Goal: Navigation & Orientation: Find specific page/section

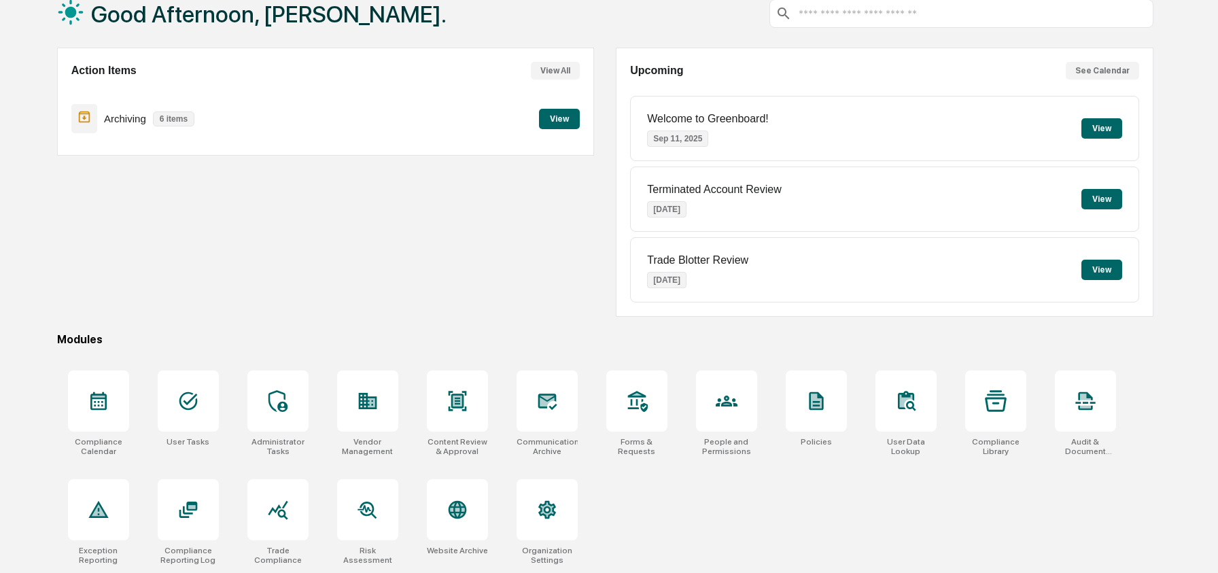
scroll to position [88, 0]
click at [734, 423] on div at bounding box center [726, 400] width 61 height 61
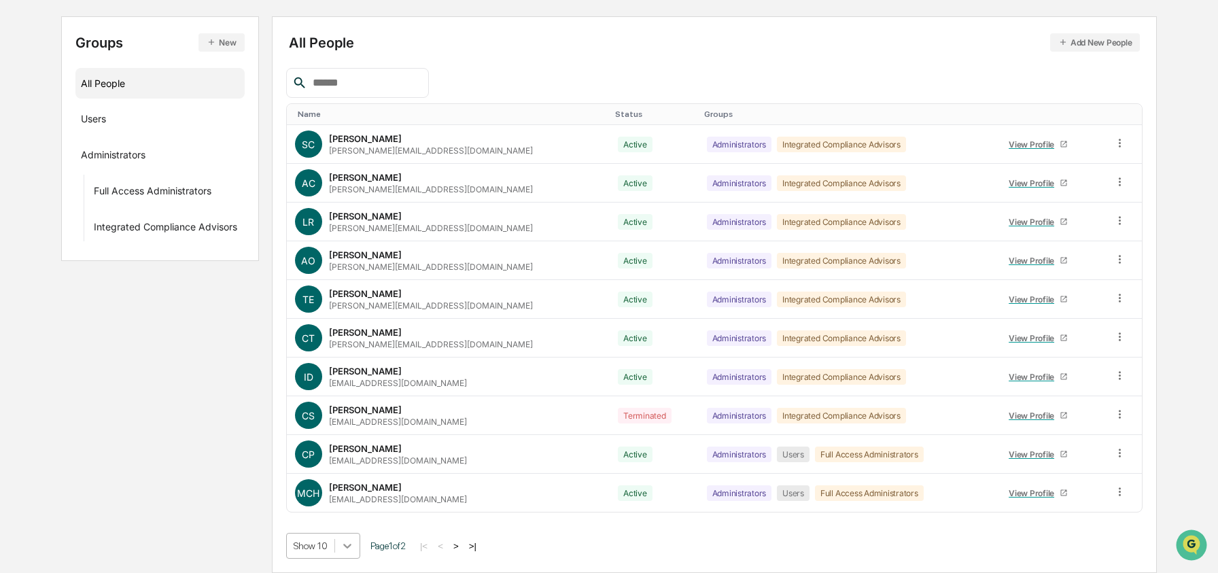
click at [355, 555] on body "Calendar Manage Tasks Reviews Approval Management Company People, Data, Setting…" at bounding box center [609, 218] width 1218 height 710
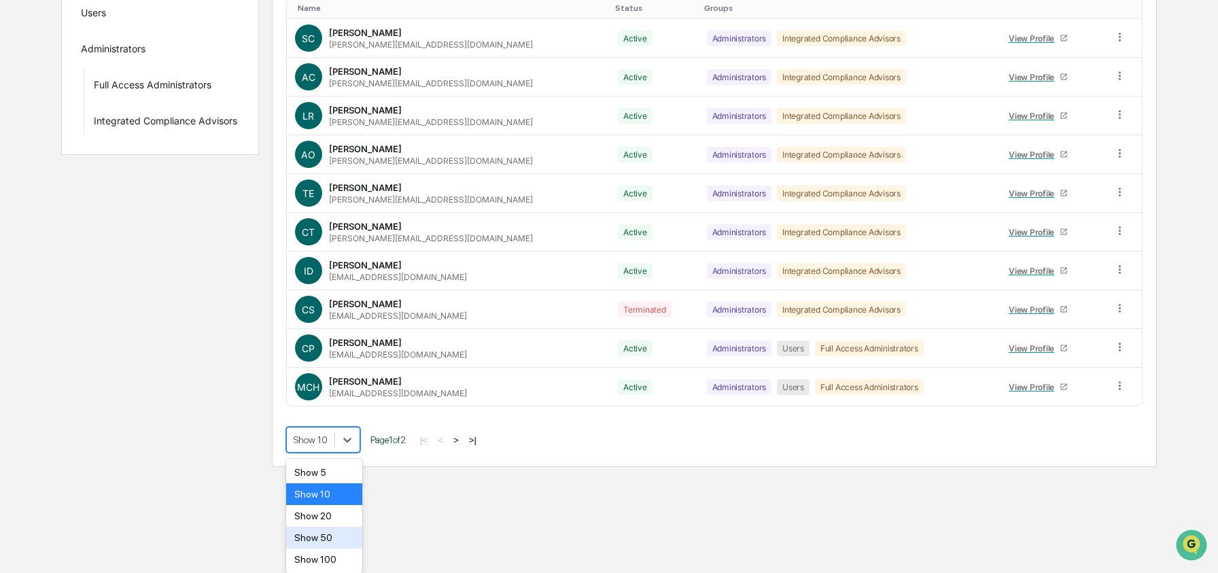
click at [344, 535] on div "Show 50" at bounding box center [324, 538] width 77 height 22
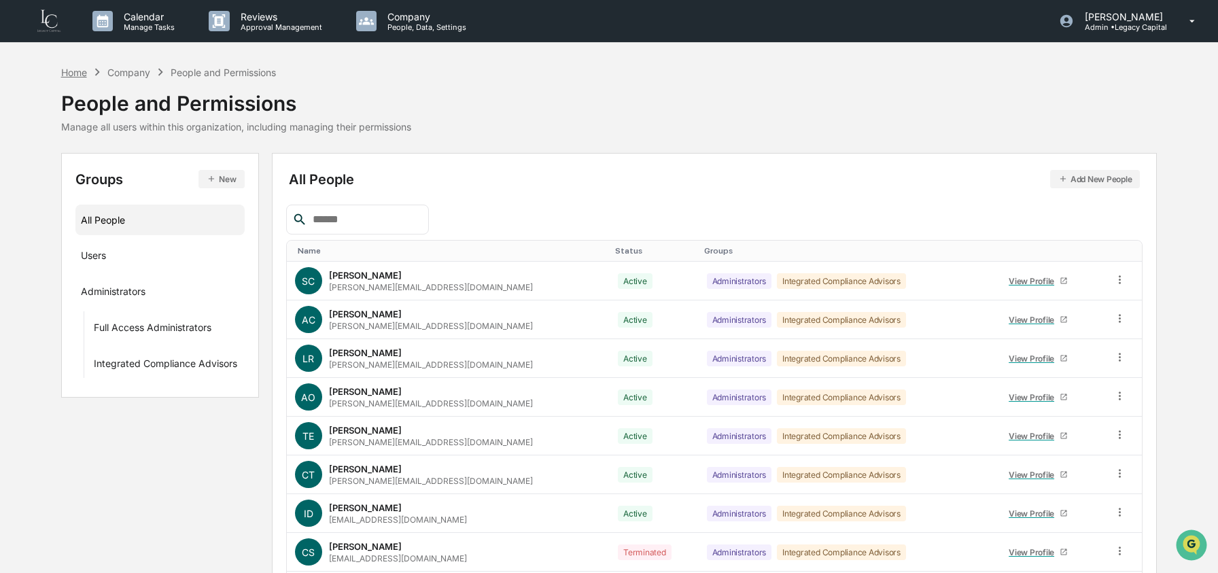
click at [77, 69] on div "Home" at bounding box center [74, 73] width 26 height 12
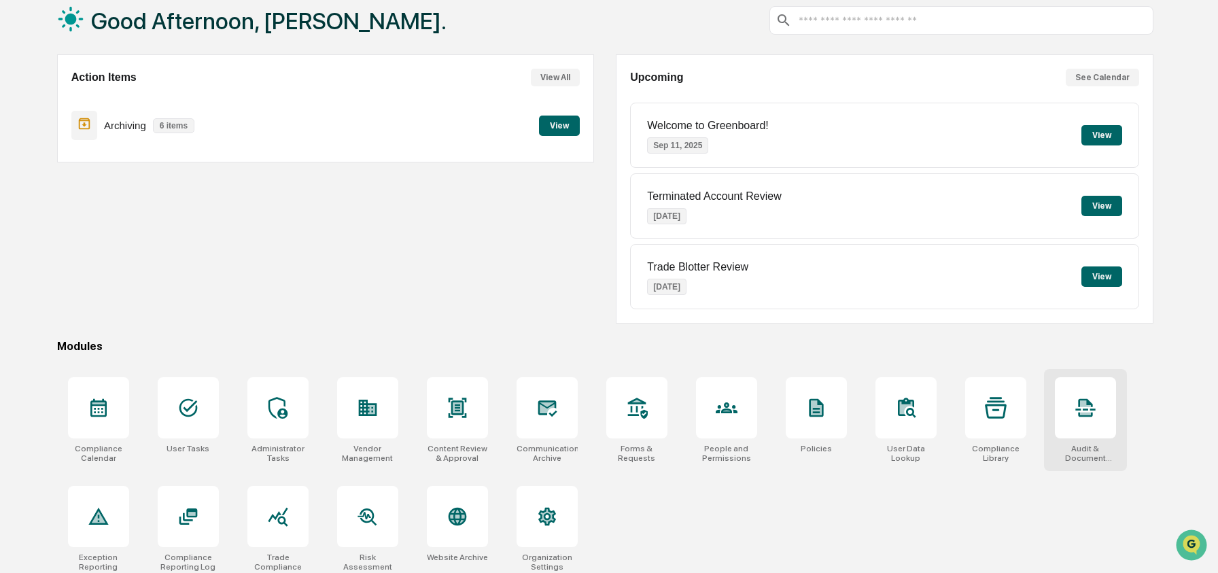
scroll to position [88, 0]
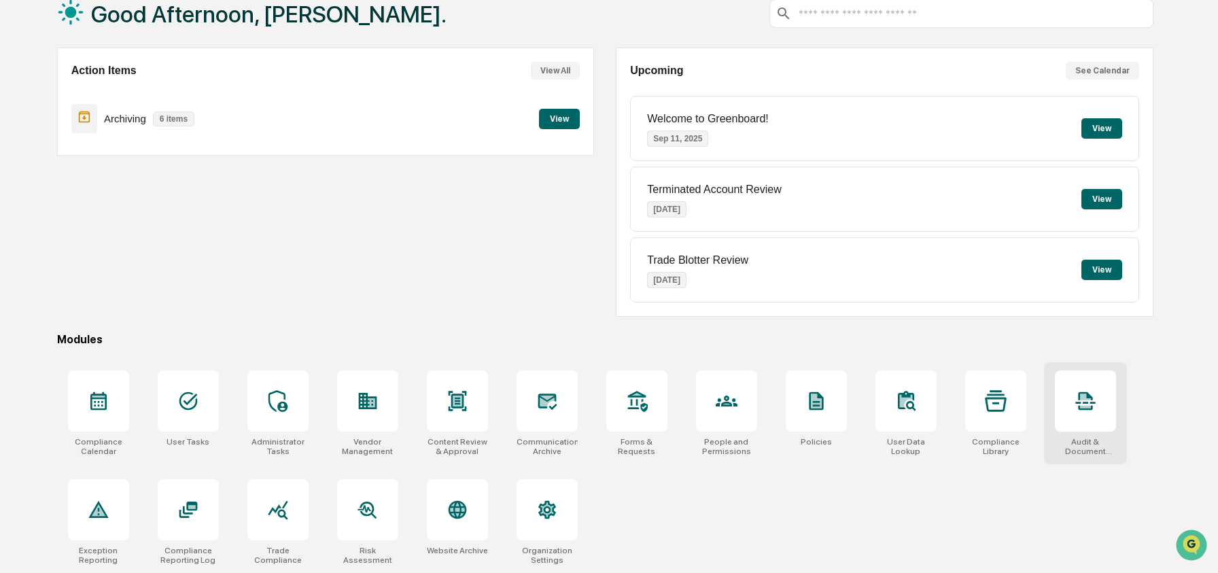
click at [1096, 431] on div "Audit & Document Logs" at bounding box center [1085, 413] width 83 height 102
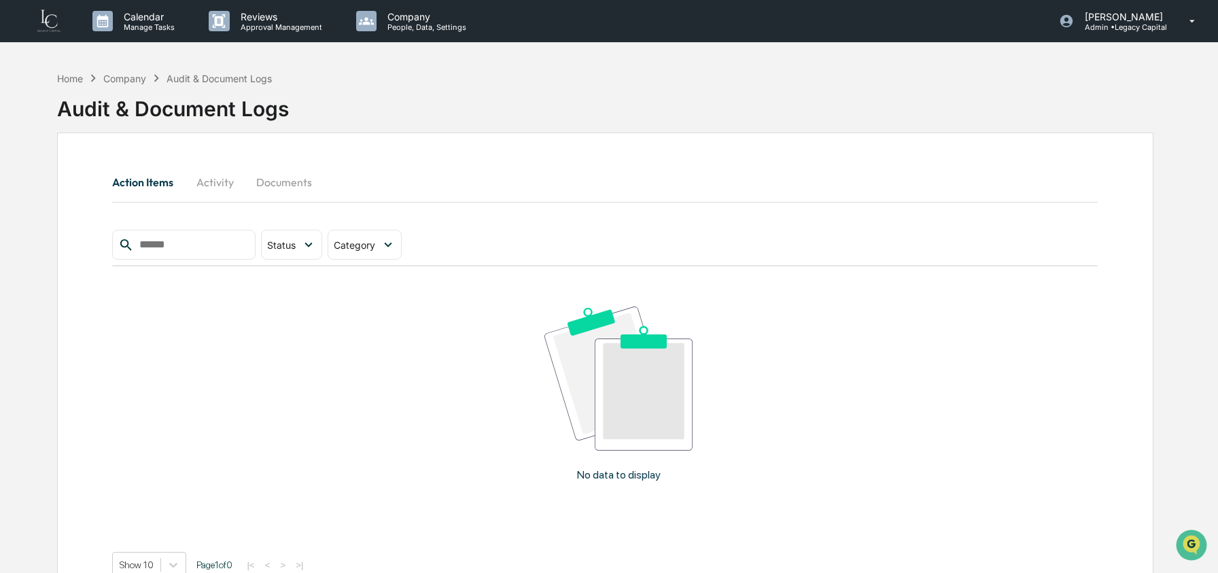
click at [201, 186] on button "Activity" at bounding box center [214, 182] width 61 height 33
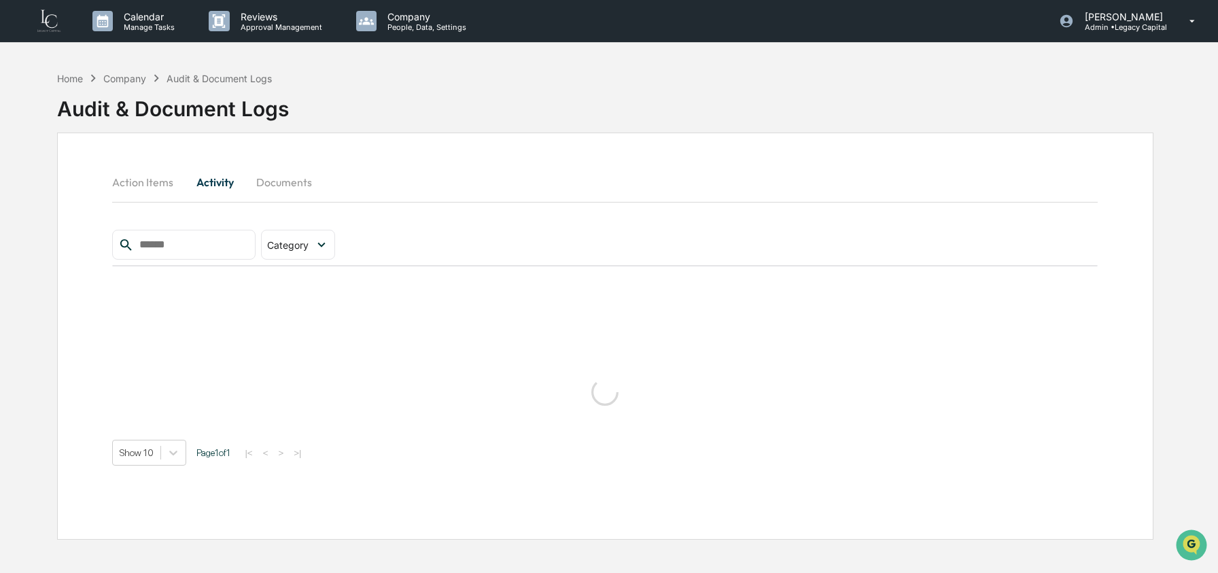
click at [307, 181] on button "Documents" at bounding box center [283, 182] width 77 height 33
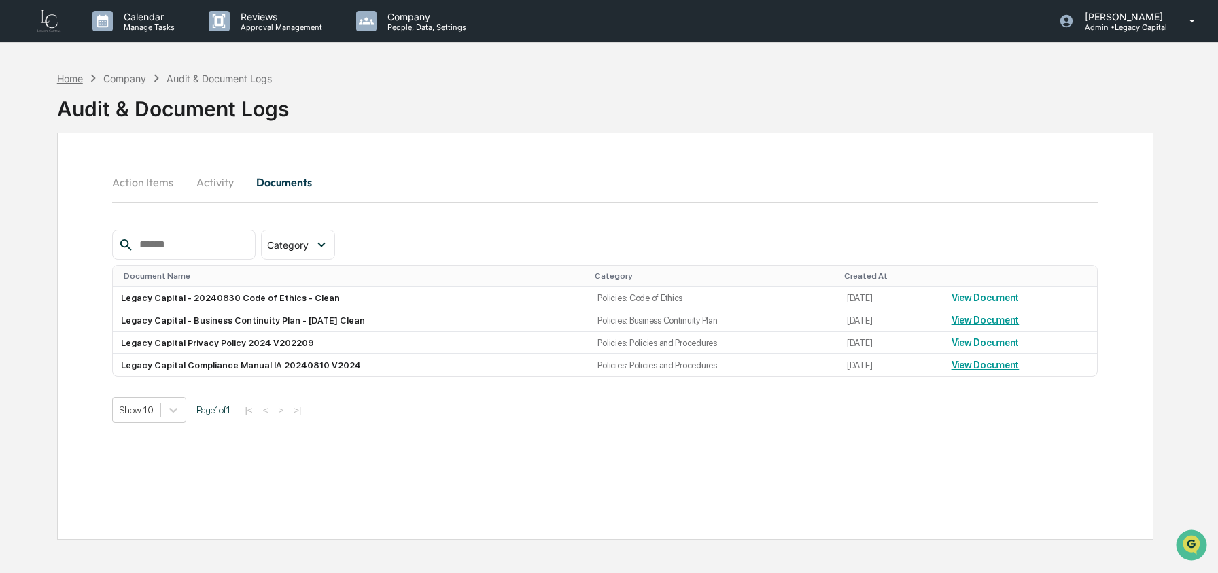
click at [73, 77] on div "Home" at bounding box center [70, 79] width 26 height 12
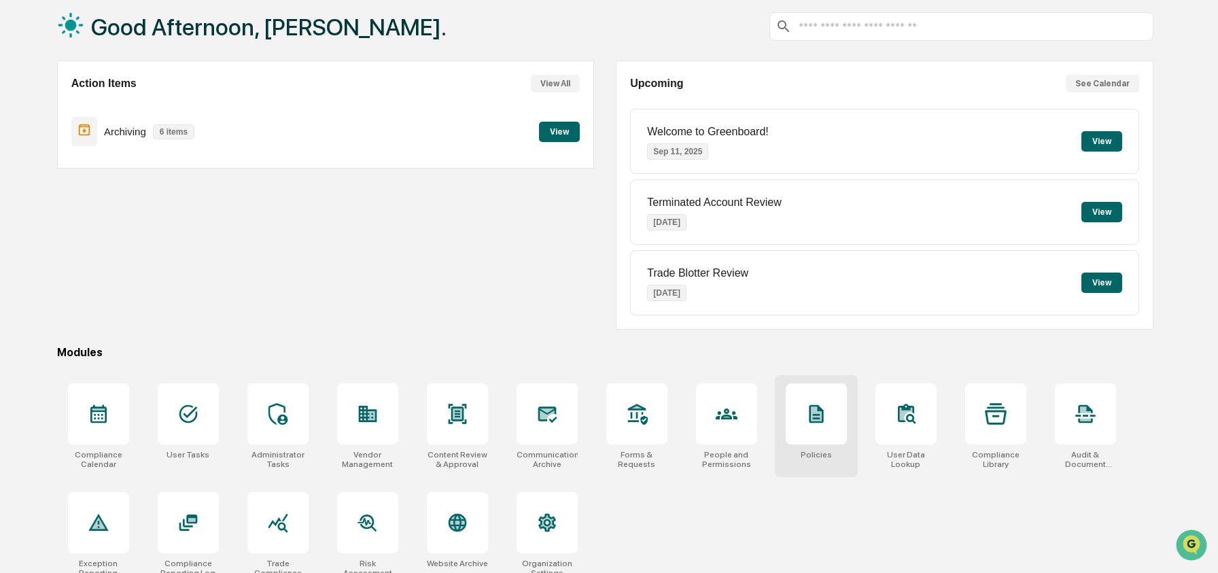
scroll to position [88, 0]
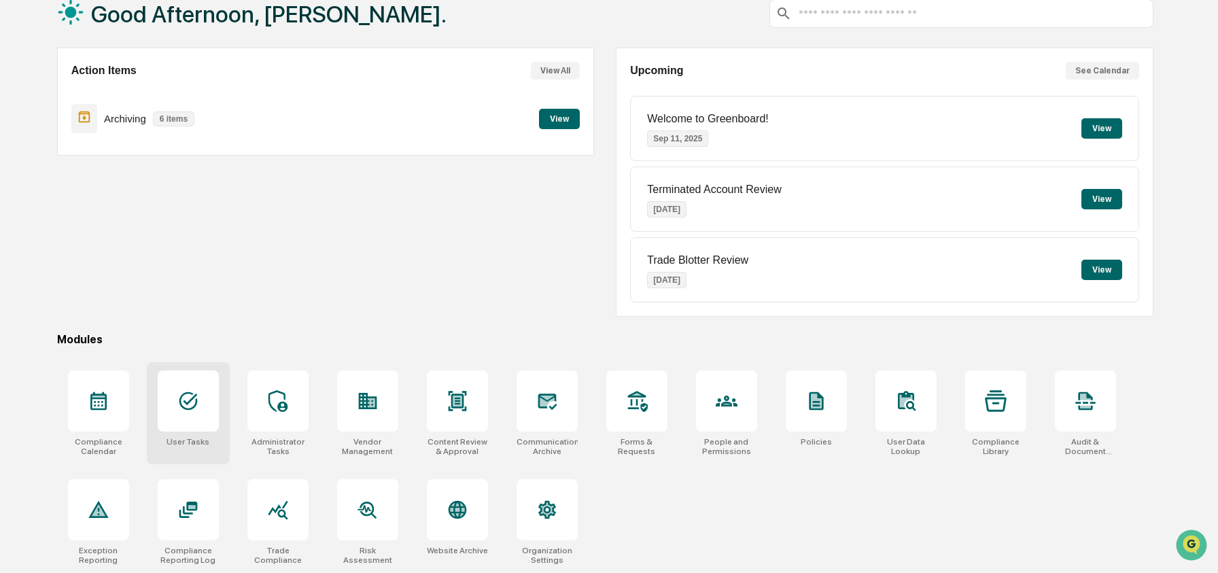
click at [205, 406] on div at bounding box center [188, 400] width 61 height 61
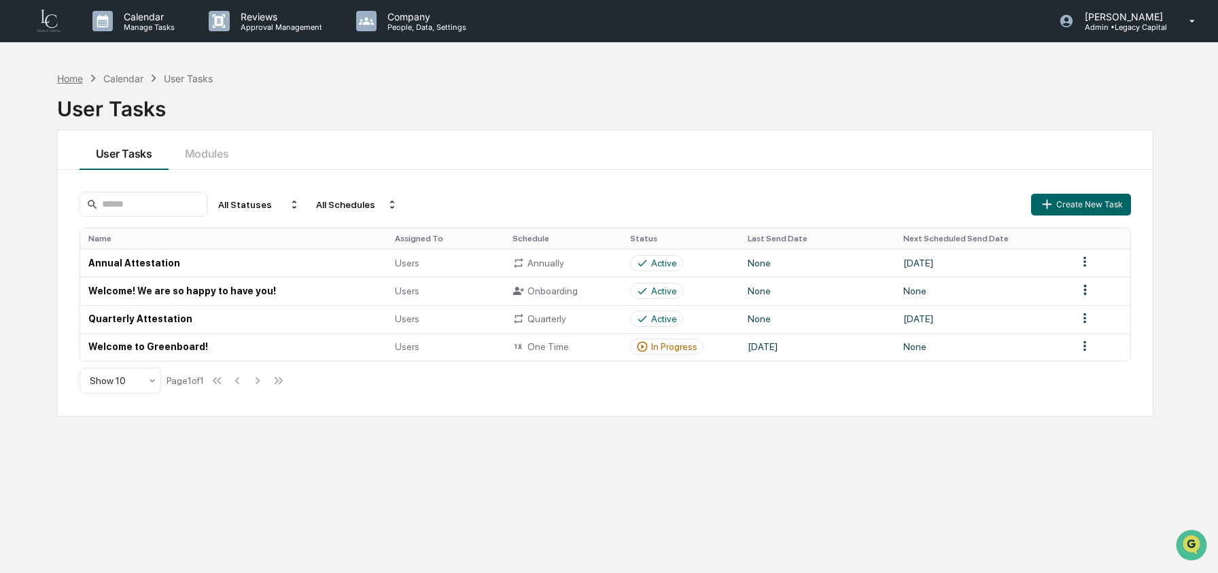
click at [75, 77] on div "Home" at bounding box center [70, 79] width 26 height 12
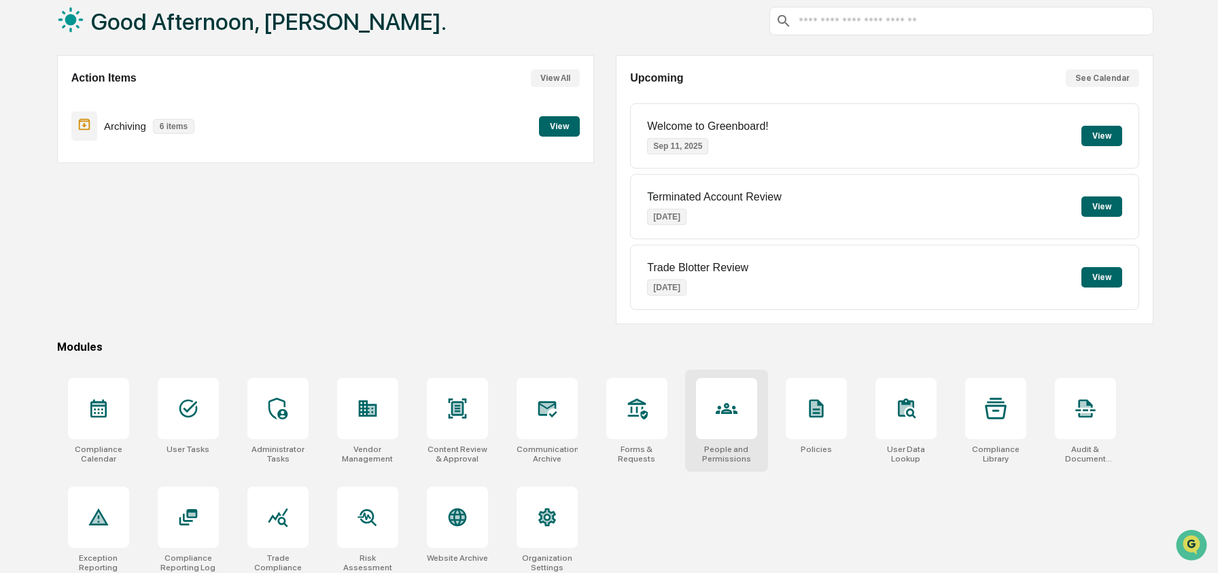
scroll to position [88, 0]
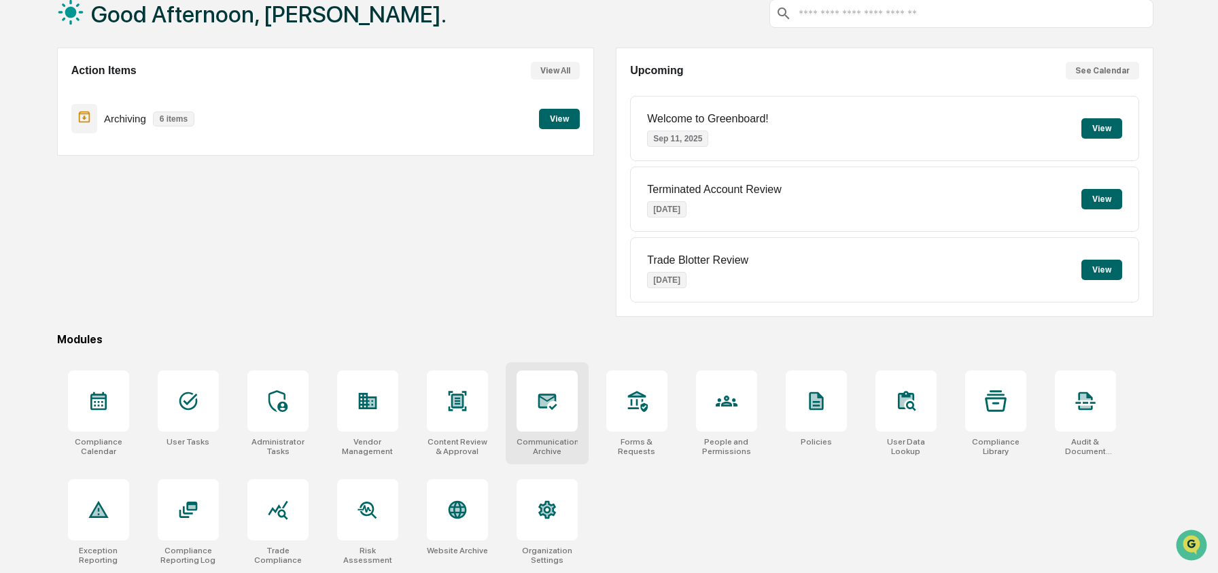
click at [570, 423] on div at bounding box center [547, 400] width 61 height 61
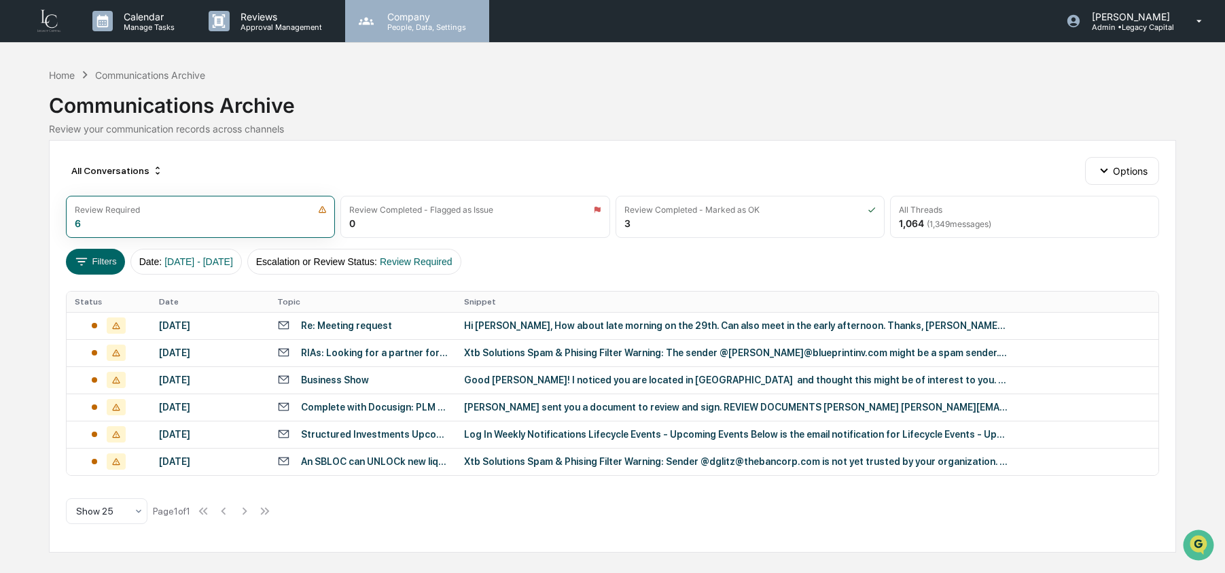
click at [394, 25] on p "People, Data, Settings" at bounding box center [425, 27] width 97 height 10
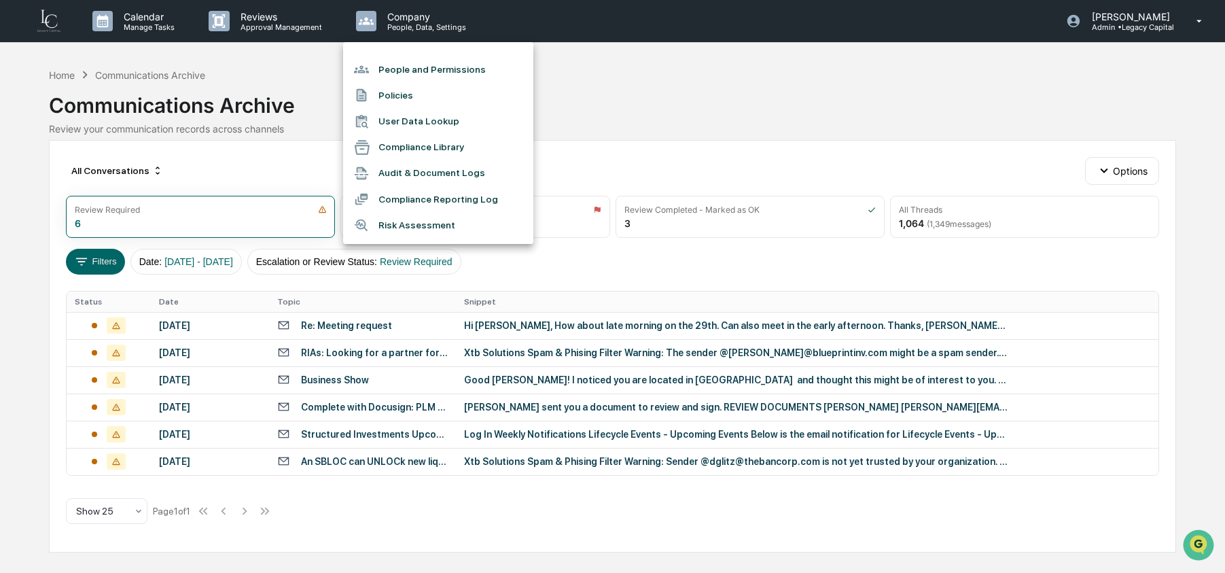
click at [401, 128] on li "User Data Lookup" at bounding box center [438, 122] width 190 height 26
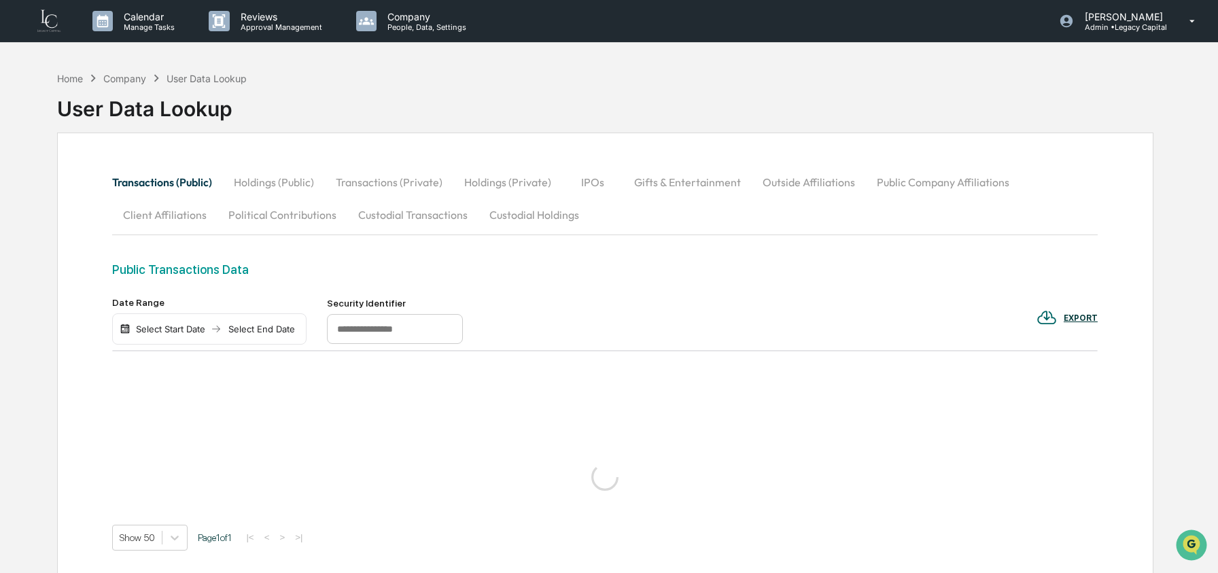
click at [376, 220] on button "Custodial Transactions" at bounding box center [412, 214] width 131 height 33
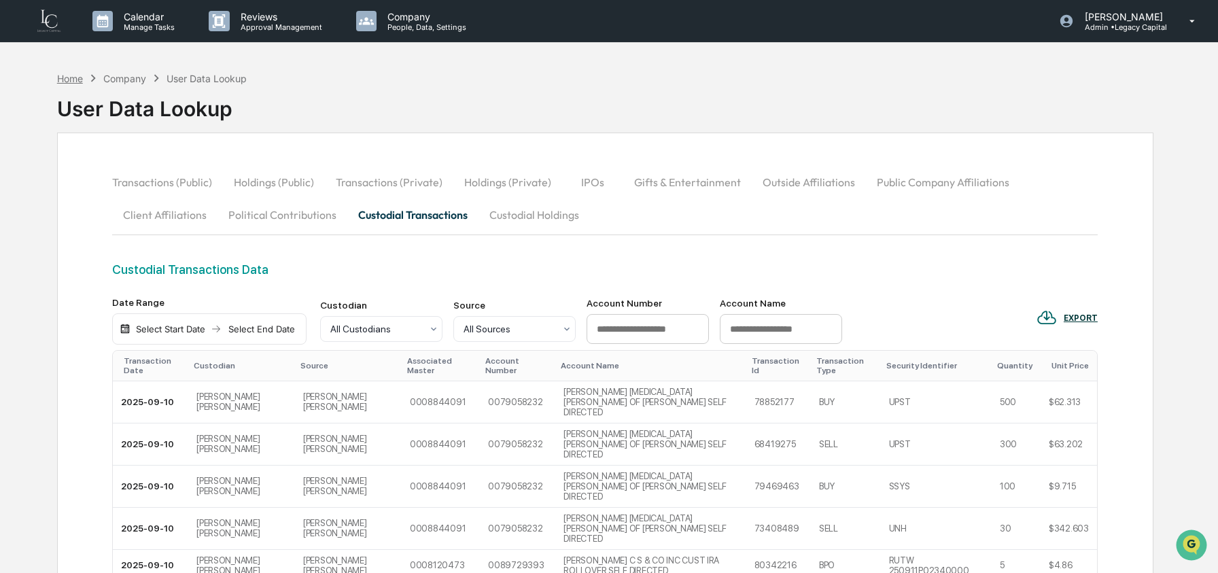
click at [73, 81] on div "Home" at bounding box center [70, 79] width 26 height 12
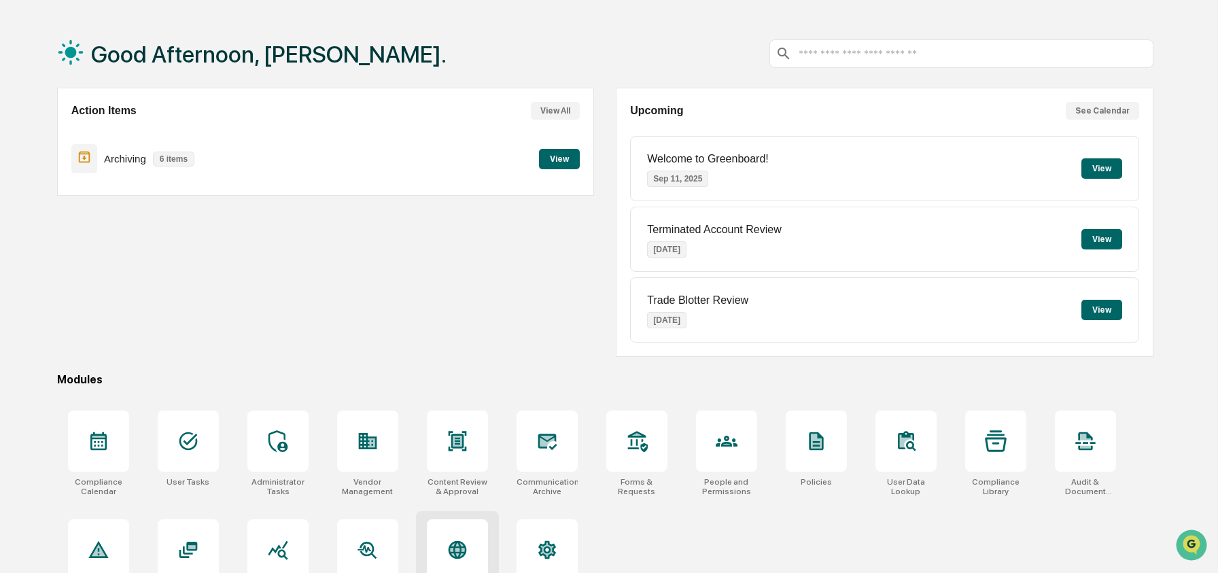
scroll to position [88, 0]
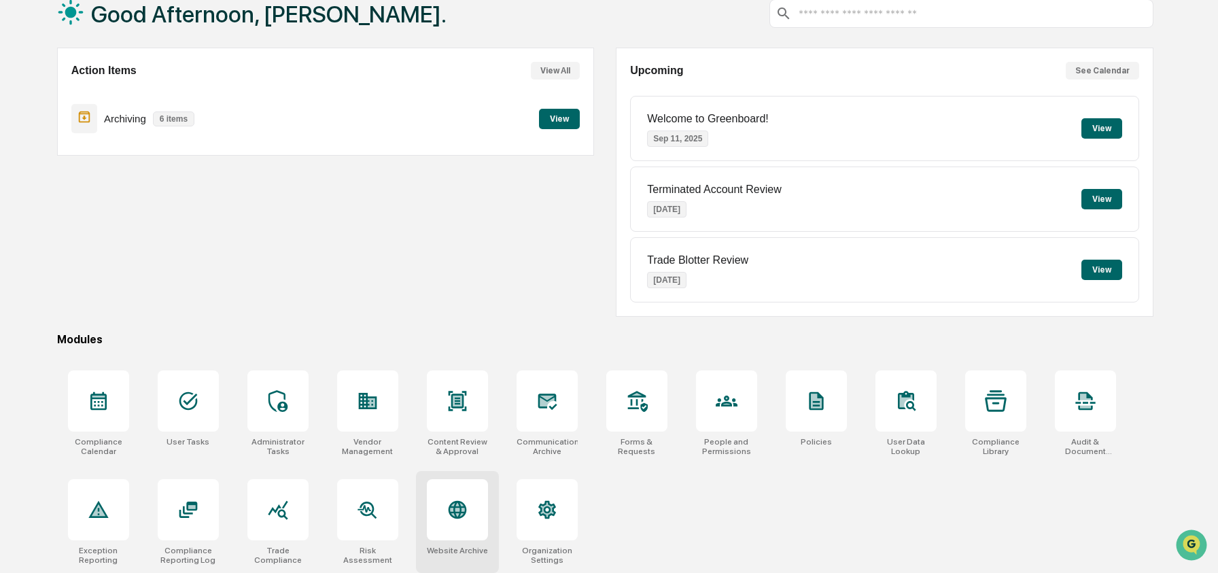
click at [469, 511] on div at bounding box center [457, 509] width 61 height 61
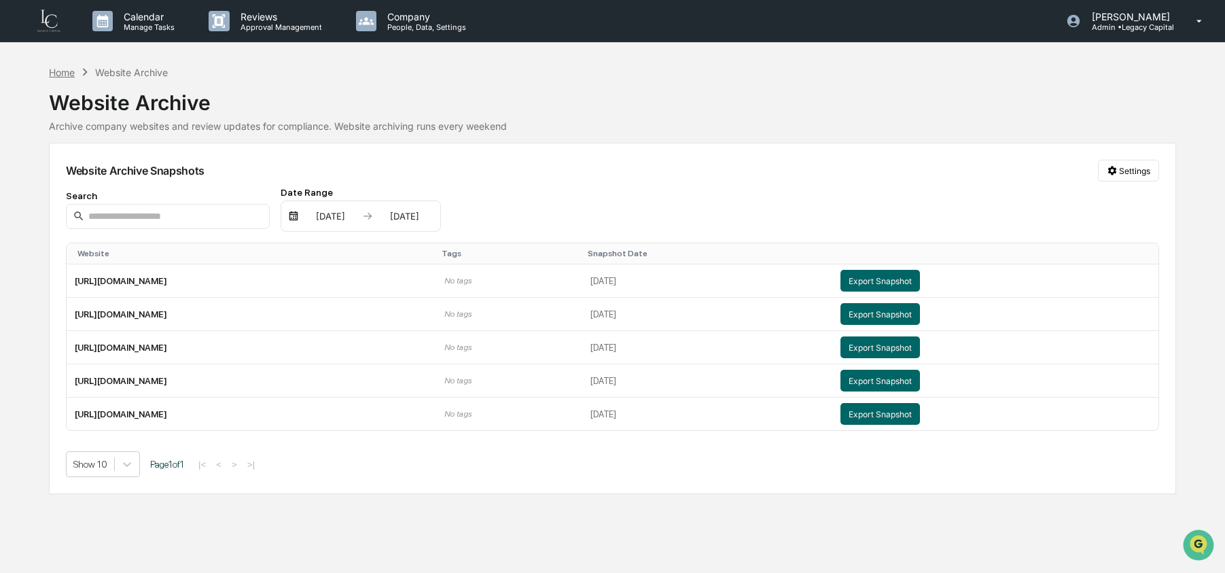
click at [74, 77] on div "Home" at bounding box center [62, 73] width 26 height 12
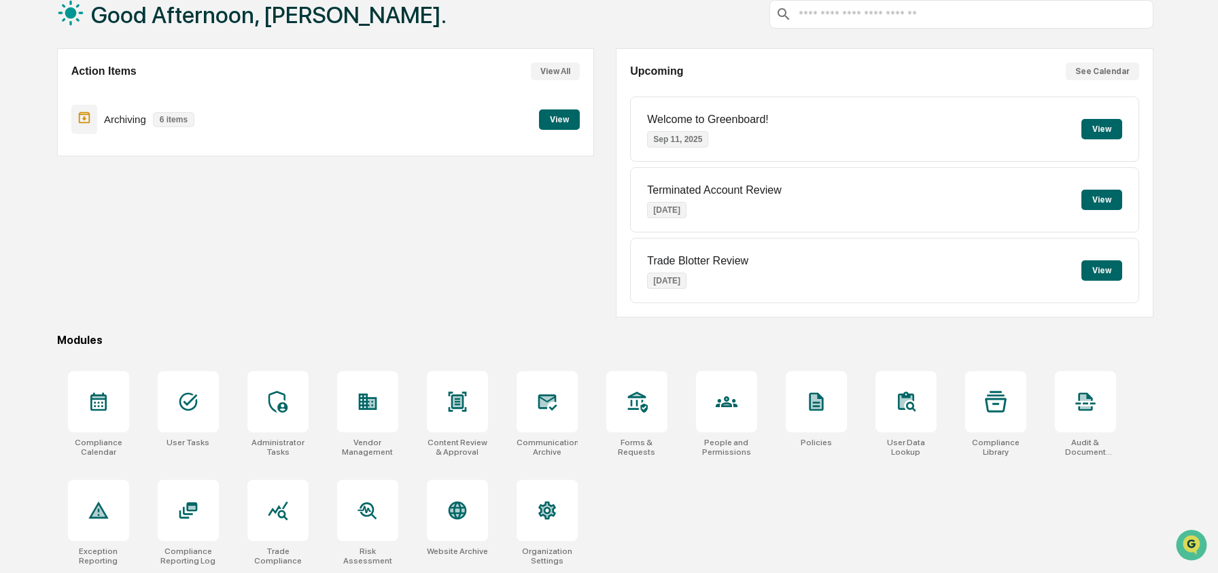
scroll to position [88, 0]
click at [557, 490] on div at bounding box center [547, 509] width 61 height 61
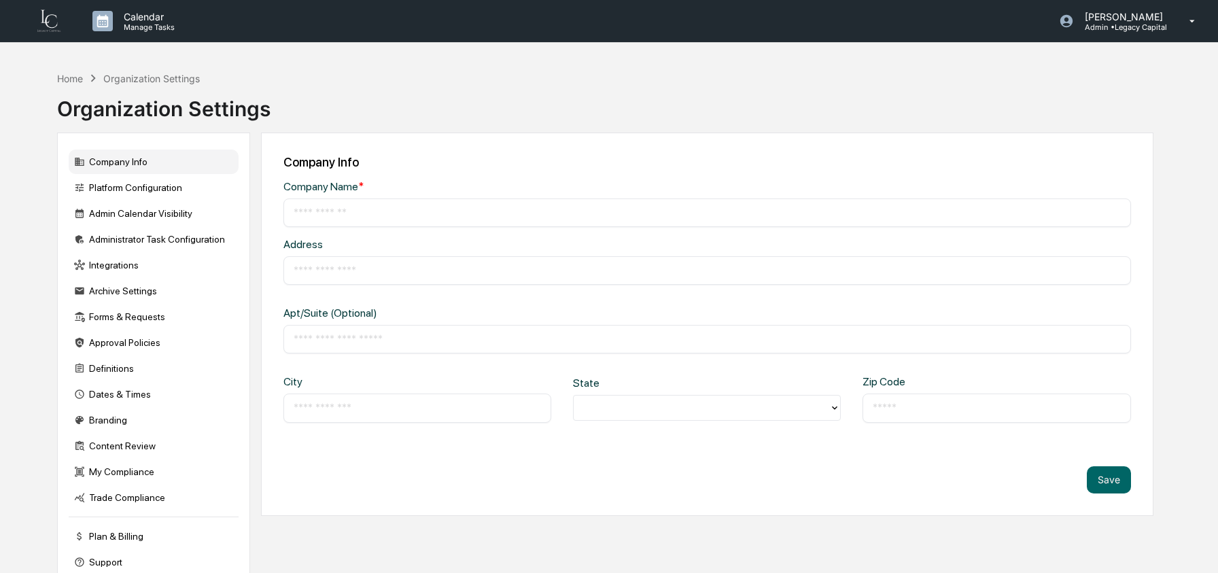
type input "**********"
type input "********"
type input "**********"
type input "*****"
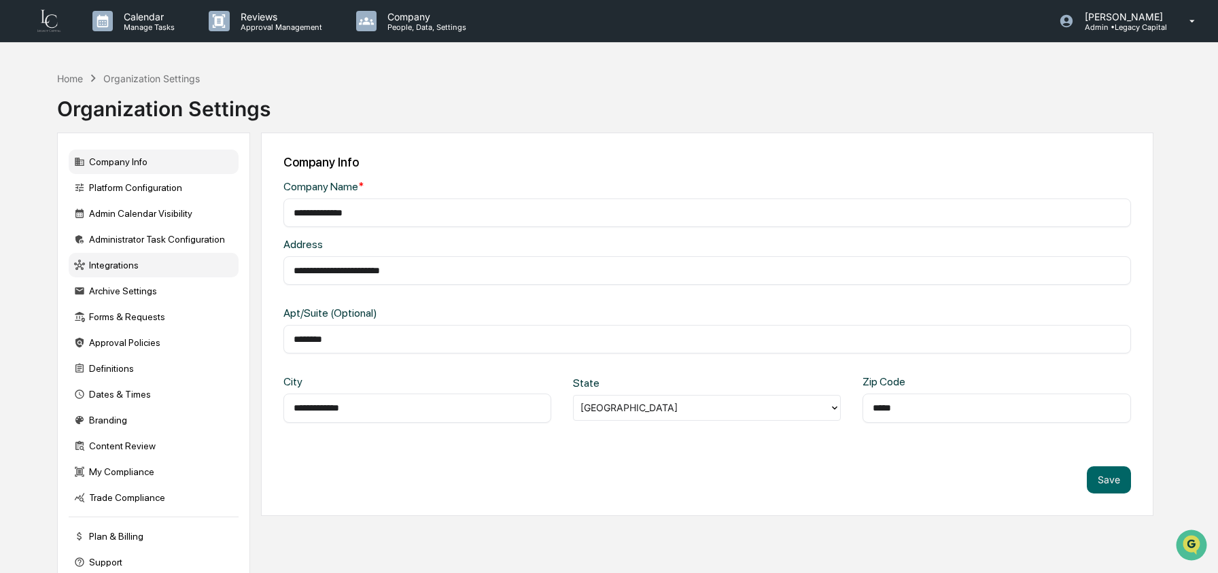
click at [111, 273] on div "Integrations" at bounding box center [154, 265] width 170 height 24
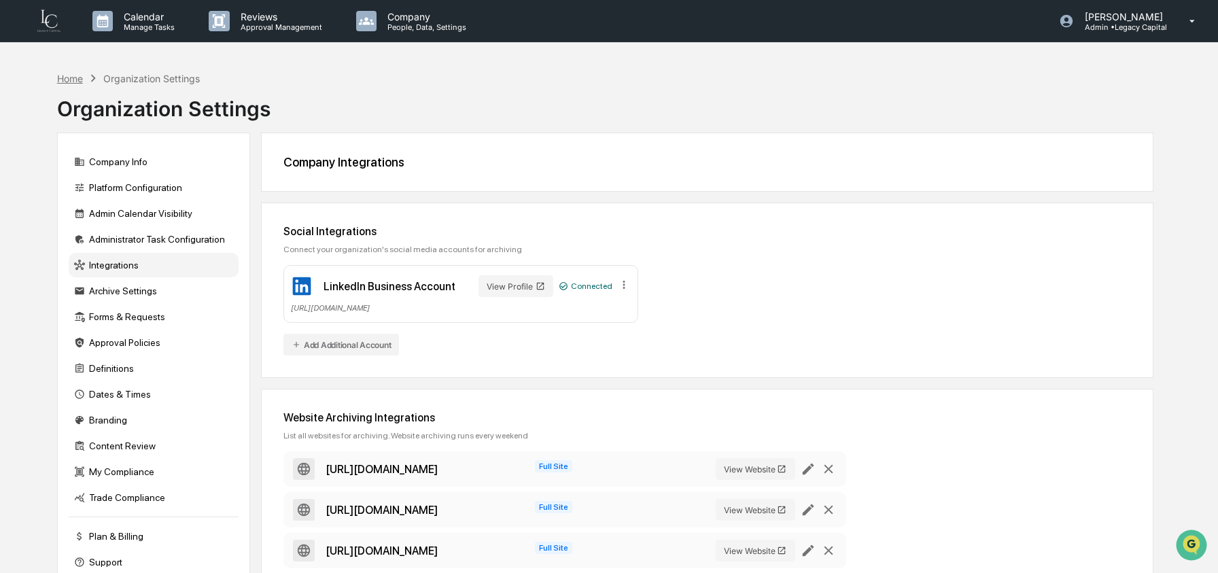
click at [68, 75] on div "Home" at bounding box center [70, 79] width 26 height 12
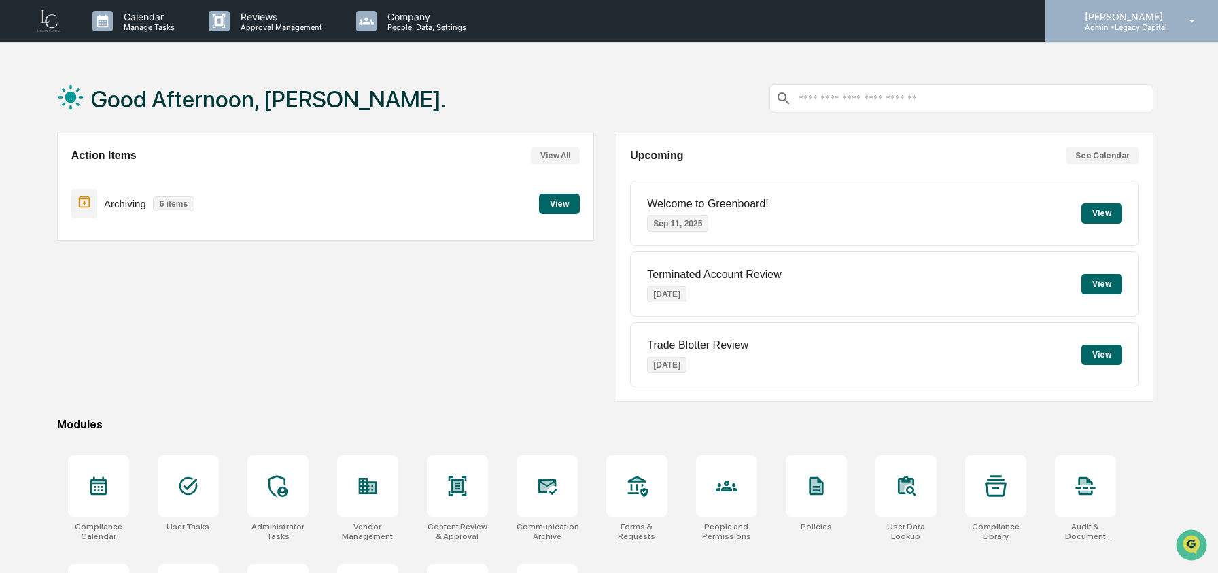
click at [1132, 16] on p "[PERSON_NAME]" at bounding box center [1122, 17] width 96 height 12
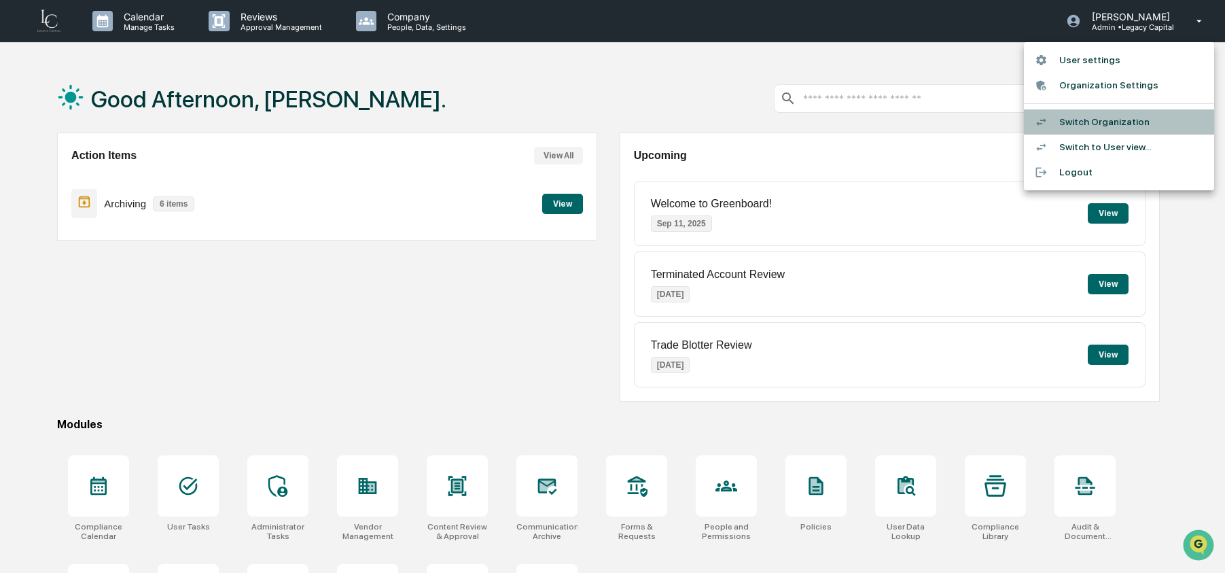
click at [1125, 132] on li "Switch Organization" at bounding box center [1119, 121] width 190 height 25
